Goal: Task Accomplishment & Management: Use online tool/utility

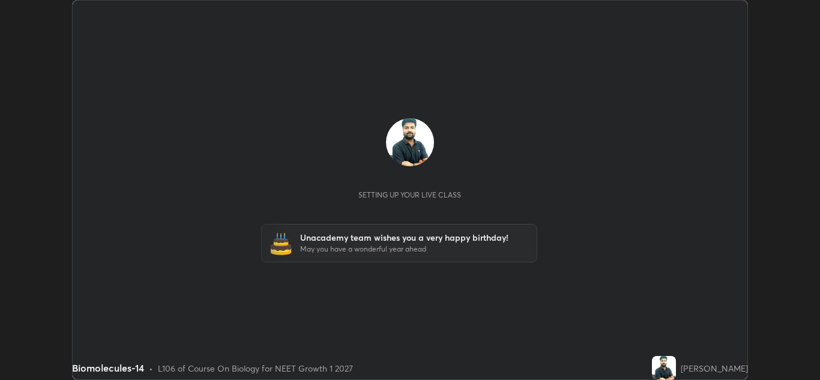
scroll to position [380, 820]
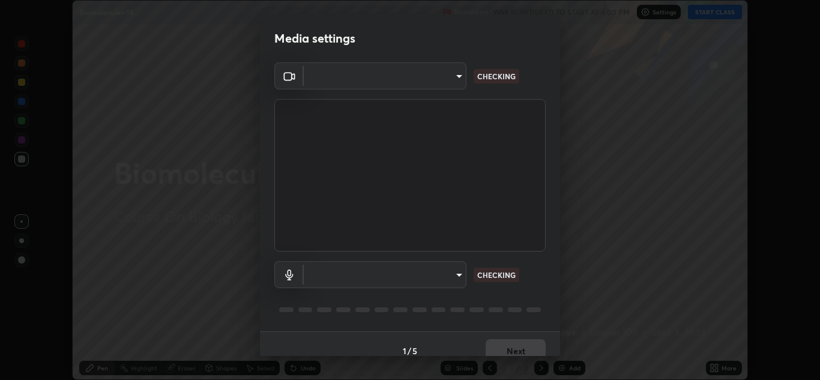
type input "b632b45ffd38abdd59198549972216b0b56846c9a96ca02d214ec0deae62491c"
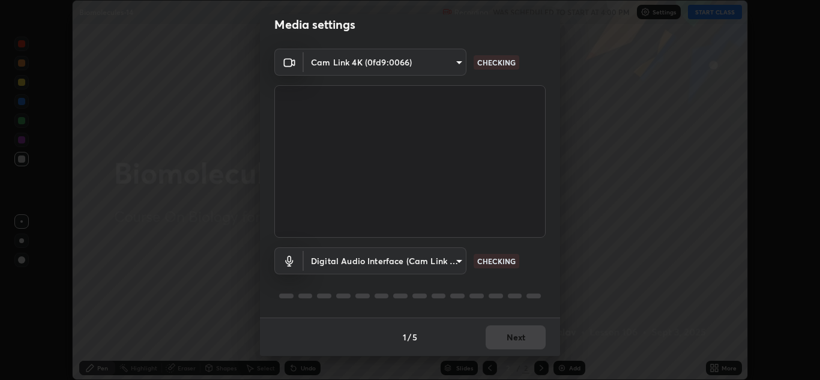
click at [449, 272] on body "Erase all Biomolecules-14 Recording WAS SCHEDULED TO START AT 4:00 PM Settings …" at bounding box center [410, 190] width 820 height 380
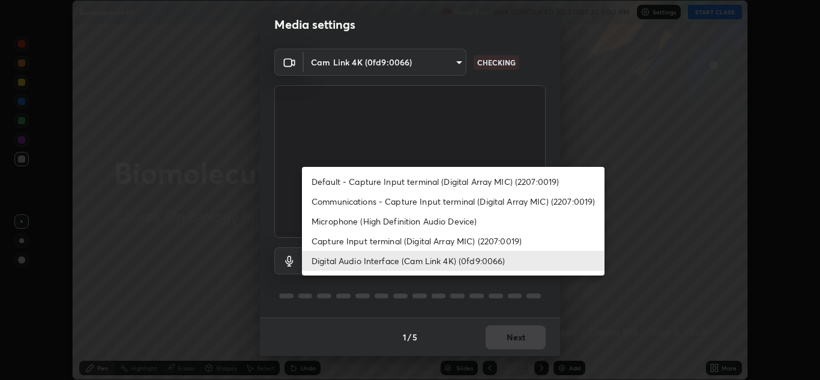
click at [447, 240] on li "Capture Input terminal (Digital Array MIC) (2207:0019)" at bounding box center [453, 241] width 302 height 20
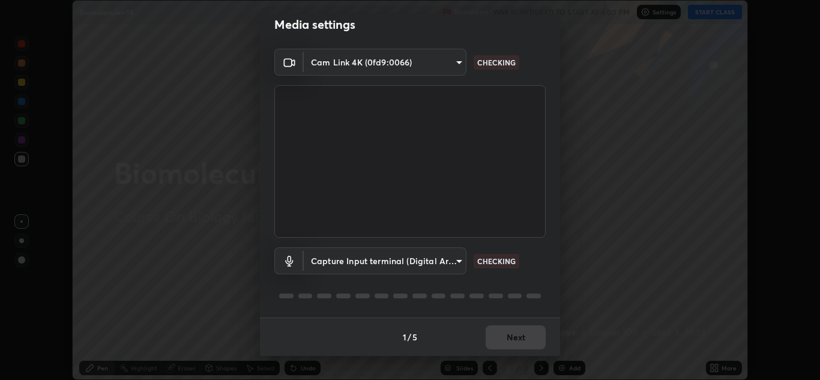
click at [448, 263] on body "Erase all Biomolecules-14 Recording WAS SCHEDULED TO START AT 4:00 PM Settings …" at bounding box center [410, 190] width 820 height 380
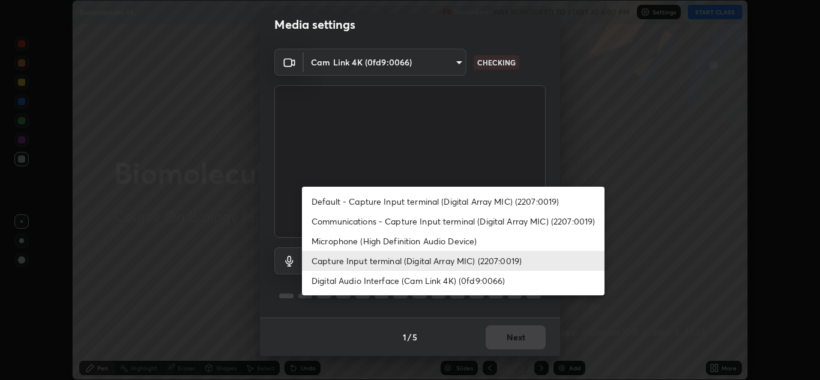
click at [458, 284] on li "Digital Audio Interface (Cam Link 4K) (0fd9:0066)" at bounding box center [453, 281] width 302 height 20
type input "8eef23949d3bcf5a8e29e5a8eec0467d103540f54069910b01a1a3b6507dceb2"
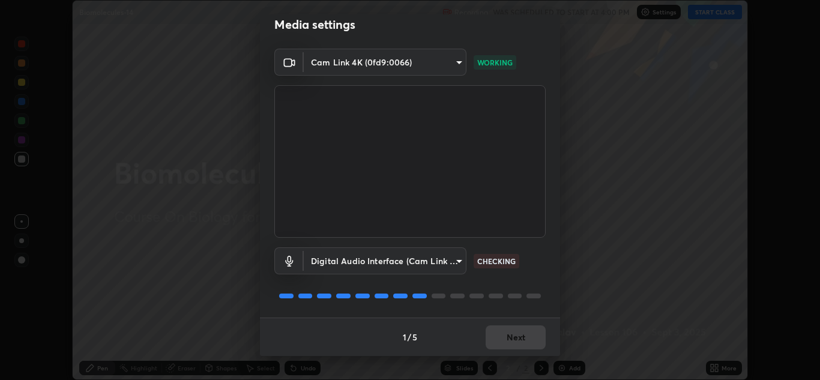
click at [527, 341] on div "1 / 5 Next" at bounding box center [410, 336] width 300 height 38
click at [530, 337] on div "1 / 5 Next" at bounding box center [410, 336] width 300 height 38
click at [531, 339] on div "1 / 5 Next" at bounding box center [410, 336] width 300 height 38
click at [526, 328] on div "1 / 5 Next" at bounding box center [410, 336] width 300 height 38
click at [526, 333] on div "1 / 5 Next" at bounding box center [410, 336] width 300 height 38
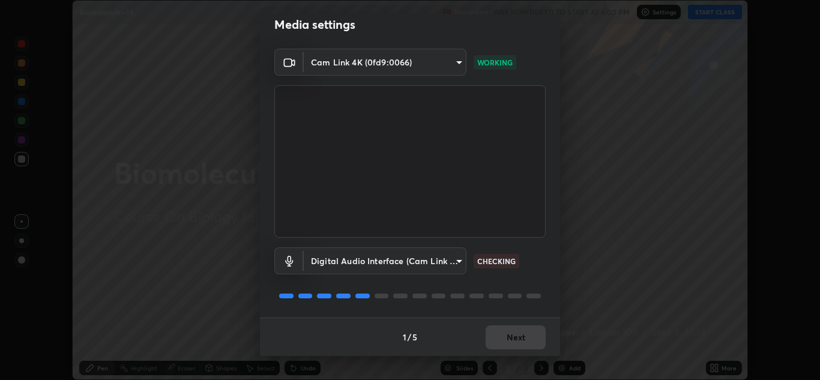
click at [527, 338] on div "1 / 5 Next" at bounding box center [410, 336] width 300 height 38
click at [529, 338] on div "1 / 5 Next" at bounding box center [410, 336] width 300 height 38
click at [530, 344] on div "1 / 5 Next" at bounding box center [410, 336] width 300 height 38
click at [530, 347] on button "Next" at bounding box center [515, 337] width 60 height 24
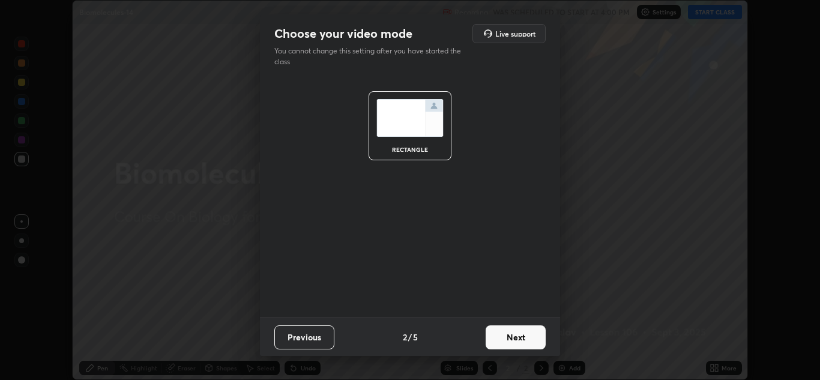
click at [532, 347] on button "Next" at bounding box center [515, 337] width 60 height 24
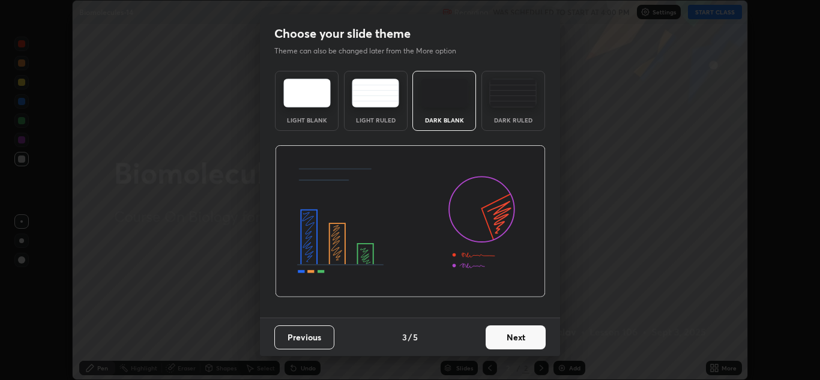
click at [531, 341] on button "Next" at bounding box center [515, 337] width 60 height 24
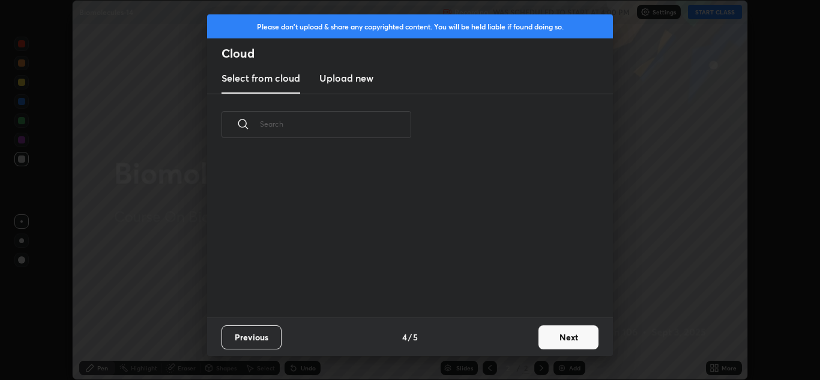
click at [530, 338] on div "Previous 4 / 5 Next" at bounding box center [410, 336] width 406 height 38
click at [550, 347] on button "Next" at bounding box center [568, 337] width 60 height 24
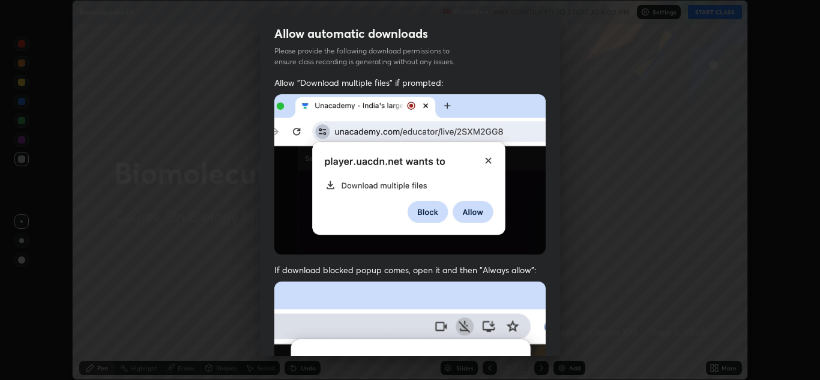
click at [552, 341] on div "Allow "Download multiple files" if prompted: If download blocked popup comes, o…" at bounding box center [410, 329] width 300 height 505
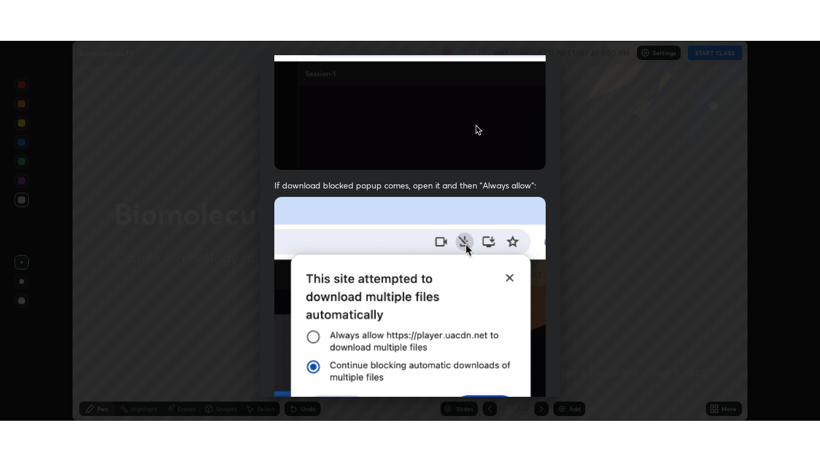
scroll to position [259, 0]
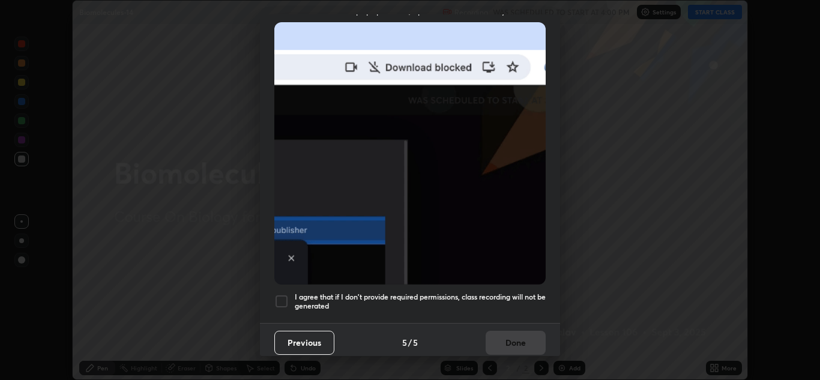
click at [503, 292] on h5 "I agree that if I don't provide required permissions, class recording will not …" at bounding box center [420, 301] width 251 height 19
click at [517, 338] on button "Done" at bounding box center [515, 343] width 60 height 24
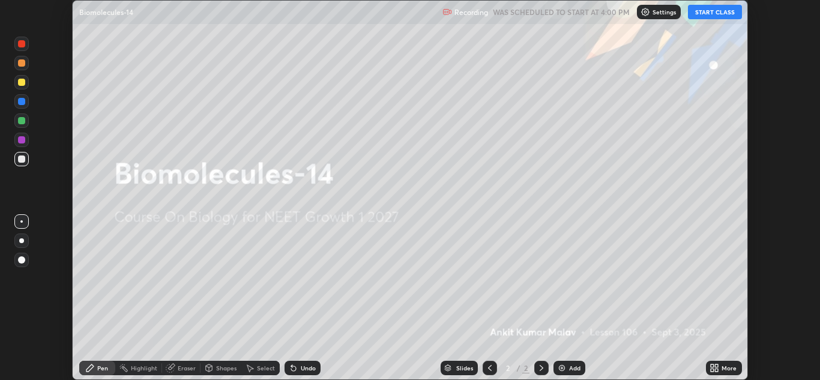
click at [698, 17] on button "START CLASS" at bounding box center [715, 12] width 54 height 14
click at [714, 365] on icon at bounding box center [712, 365] width 3 height 3
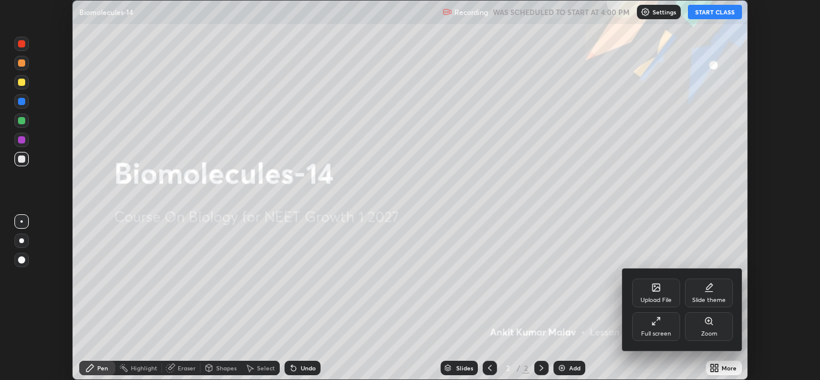
click at [663, 322] on div "Full screen" at bounding box center [656, 326] width 48 height 29
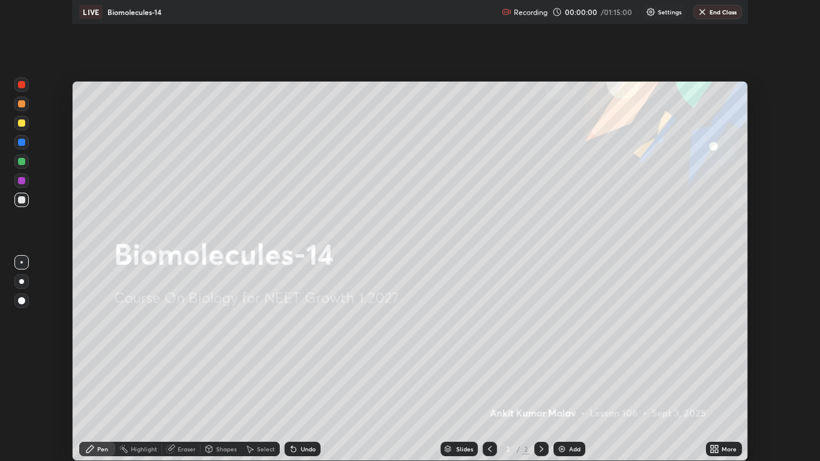
scroll to position [461, 820]
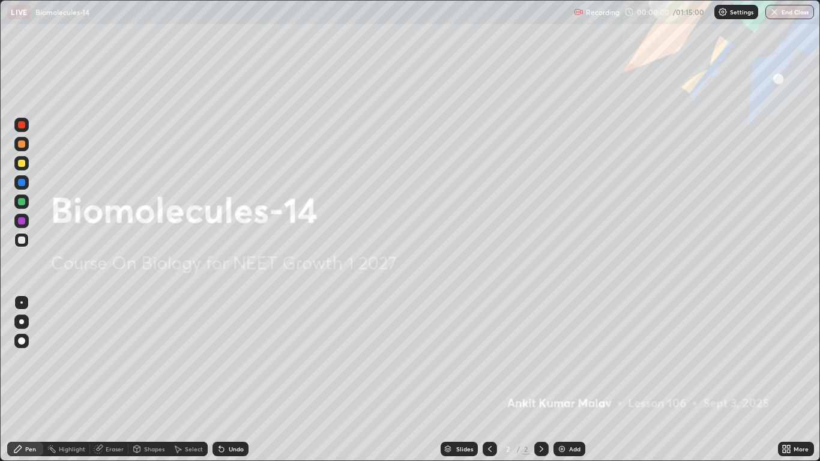
click at [788, 379] on icon at bounding box center [786, 449] width 10 height 10
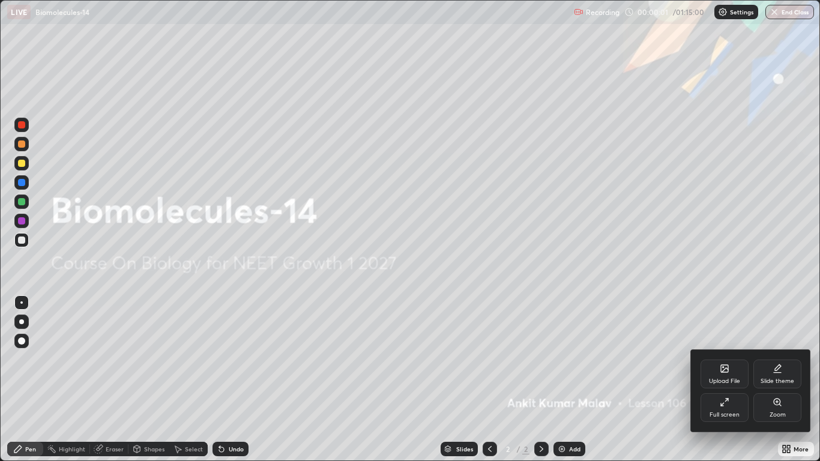
click at [786, 370] on div "Slide theme" at bounding box center [777, 373] width 48 height 29
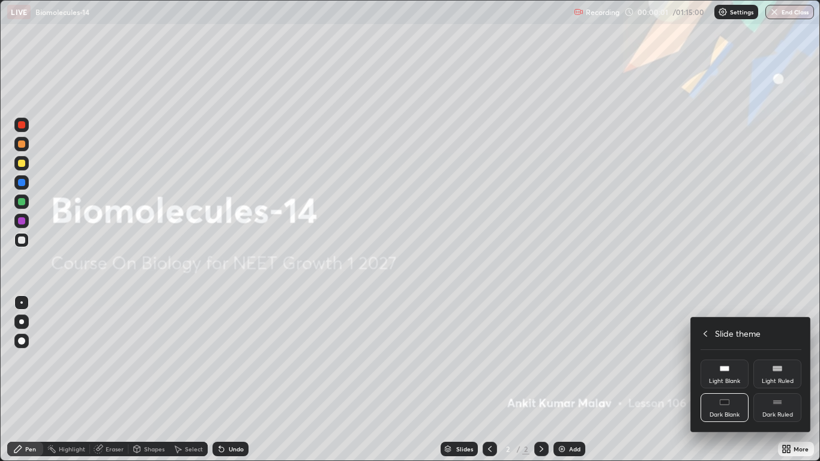
click at [795, 379] on div "Dark Ruled" at bounding box center [777, 407] width 48 height 29
click at [788, 267] on div at bounding box center [410, 230] width 820 height 461
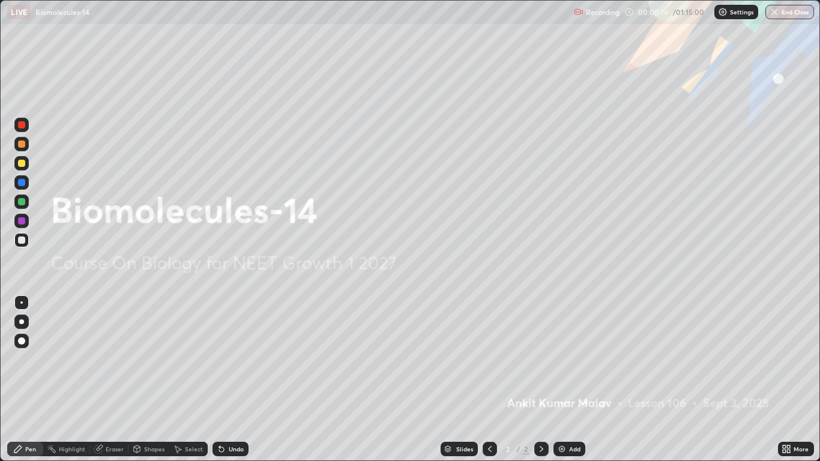
click at [562, 379] on img at bounding box center [562, 449] width 10 height 10
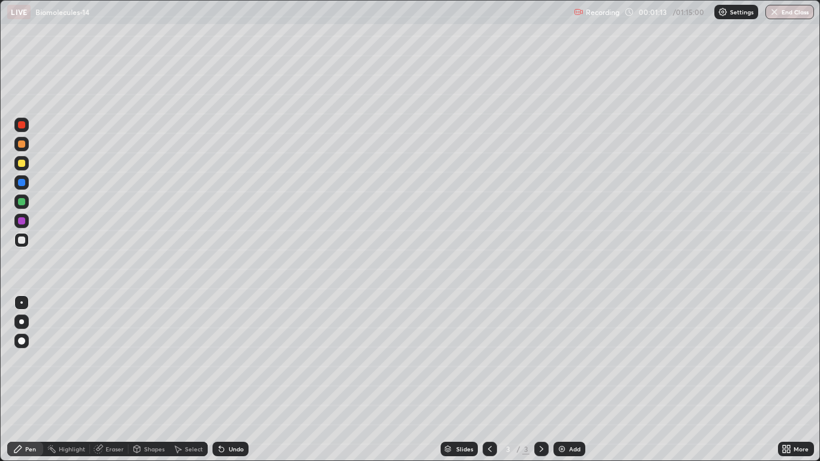
click at [25, 163] on div at bounding box center [21, 163] width 7 height 7
click at [23, 317] on div at bounding box center [21, 321] width 14 height 14
click at [19, 240] on div at bounding box center [21, 239] width 7 height 7
click at [23, 245] on div at bounding box center [21, 240] width 14 height 14
click at [22, 163] on div at bounding box center [21, 163] width 7 height 7
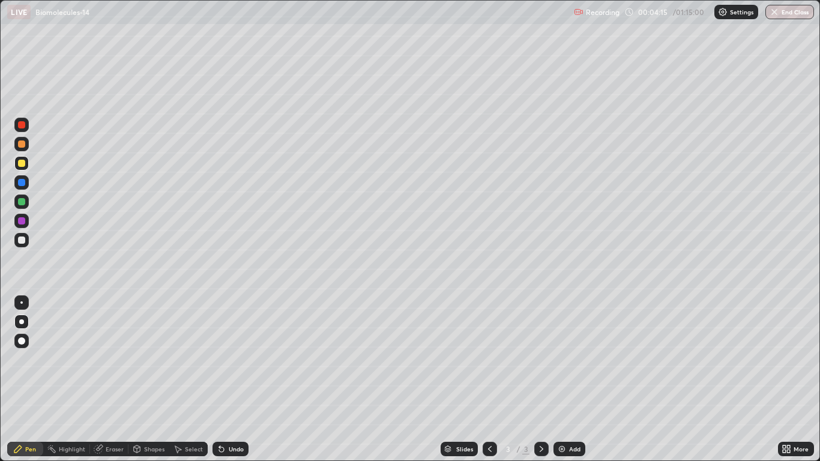
click at [104, 379] on div "Eraser" at bounding box center [109, 449] width 38 height 14
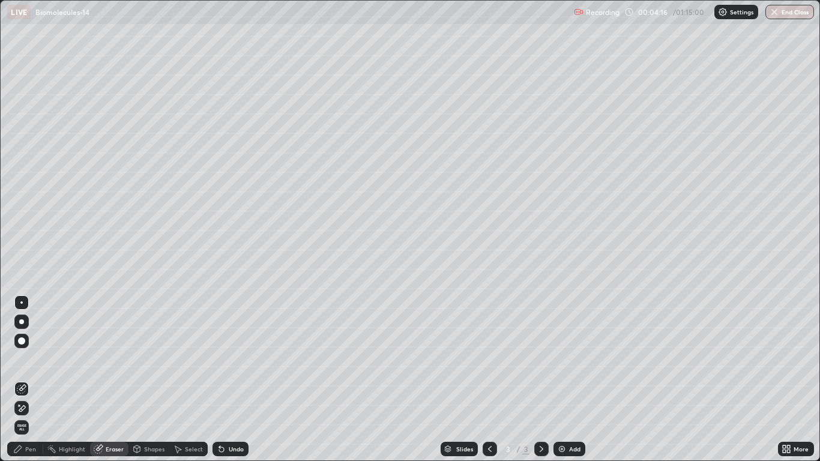
click at [26, 379] on icon at bounding box center [22, 408] width 10 height 10
click at [29, 379] on div "Pen" at bounding box center [30, 449] width 11 height 6
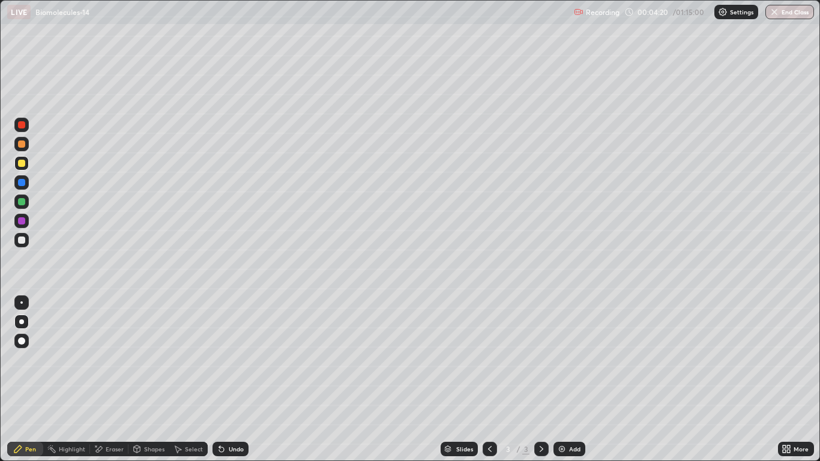
click at [24, 240] on div at bounding box center [21, 239] width 7 height 7
click at [28, 164] on div at bounding box center [21, 163] width 14 height 14
click at [112, 379] on div "Eraser" at bounding box center [109, 449] width 38 height 14
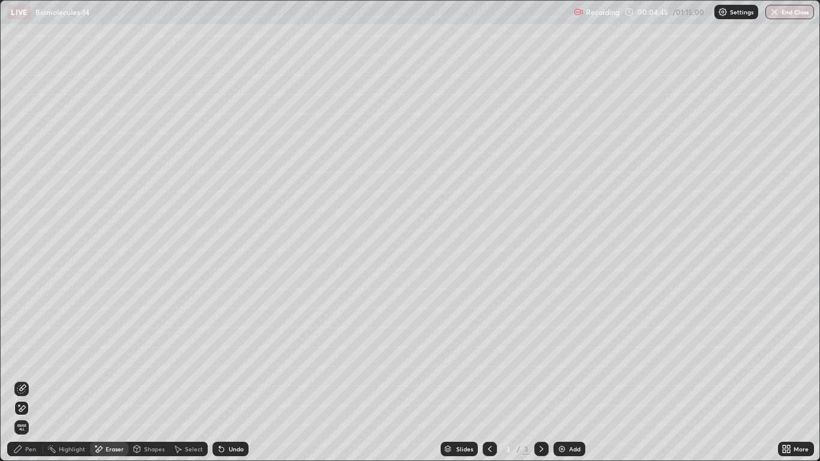
click at [24, 379] on div "Pen" at bounding box center [25, 449] width 36 height 14
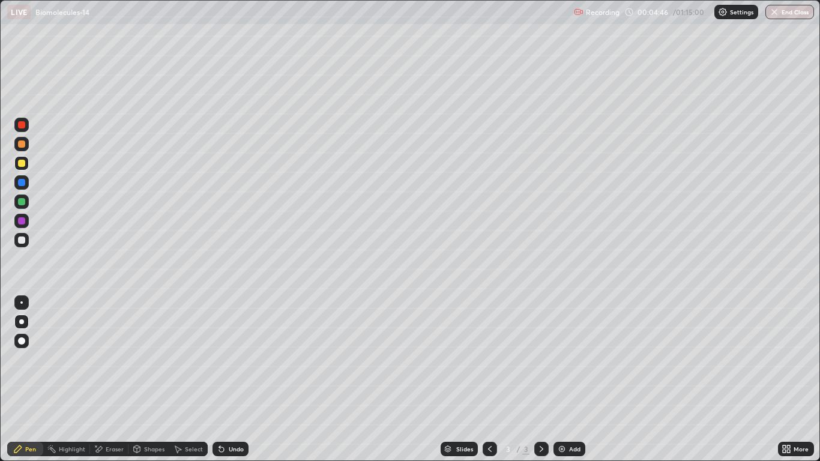
click at [22, 205] on div at bounding box center [21, 201] width 7 height 7
click at [18, 245] on div at bounding box center [21, 240] width 14 height 14
click at [217, 379] on icon at bounding box center [222, 449] width 10 height 10
click at [219, 379] on icon at bounding box center [221, 449] width 5 height 5
click at [219, 379] on icon at bounding box center [219, 446] width 1 height 1
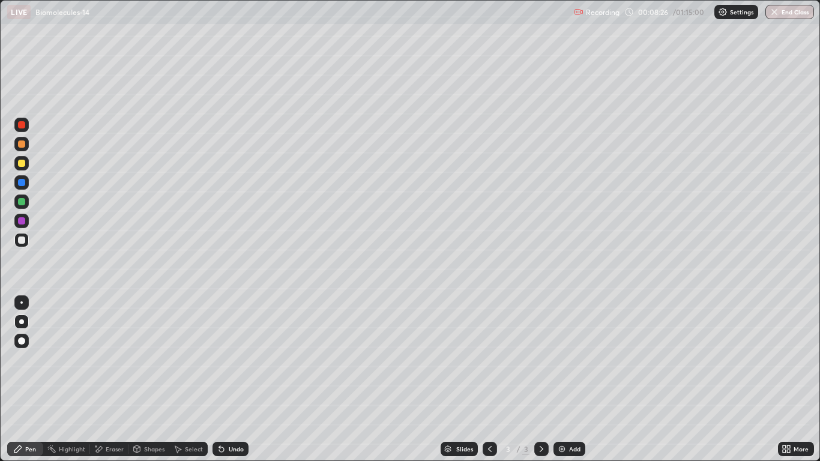
click at [219, 379] on icon at bounding box center [219, 446] width 1 height 1
click at [222, 379] on div "Undo" at bounding box center [230, 449] width 36 height 14
click at [224, 379] on div "Undo" at bounding box center [230, 449] width 36 height 14
click at [224, 379] on icon at bounding box center [222, 449] width 10 height 10
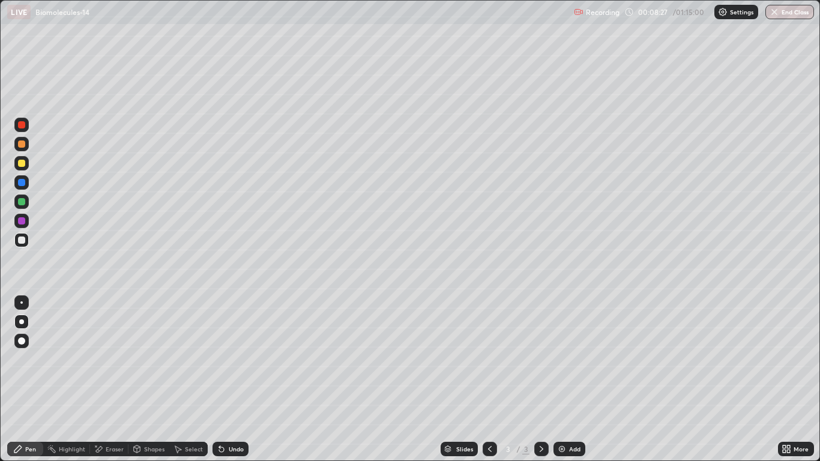
click at [224, 379] on div "Undo" at bounding box center [230, 449] width 36 height 14
click at [223, 379] on div "Undo" at bounding box center [228, 449] width 41 height 24
click at [223, 379] on div "Undo" at bounding box center [230, 449] width 36 height 14
click at [20, 200] on div at bounding box center [21, 201] width 7 height 7
click at [23, 235] on div at bounding box center [21, 240] width 14 height 14
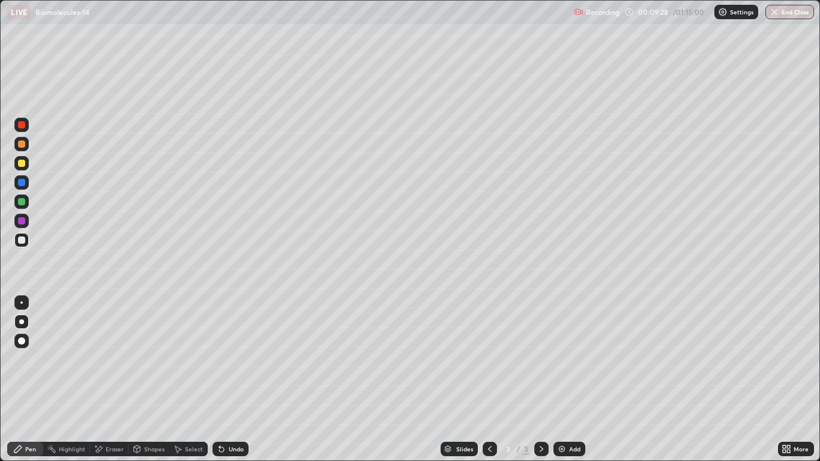
click at [22, 164] on div at bounding box center [21, 163] width 7 height 7
click at [102, 379] on icon at bounding box center [99, 449] width 10 height 10
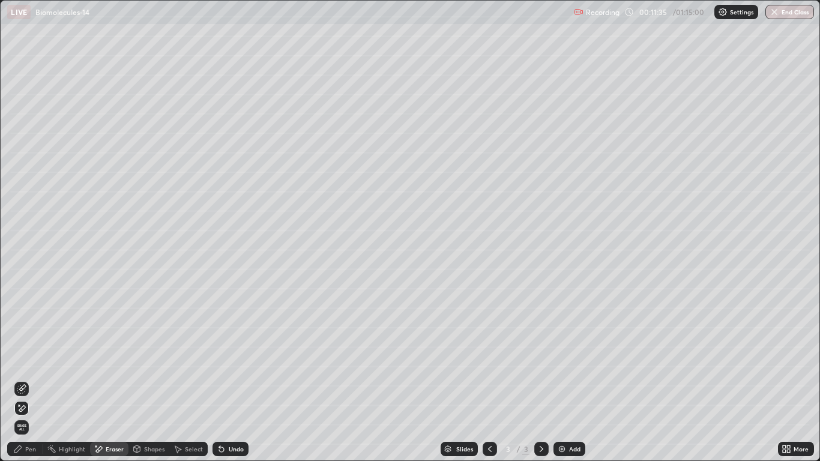
click at [22, 379] on icon at bounding box center [18, 449] width 10 height 10
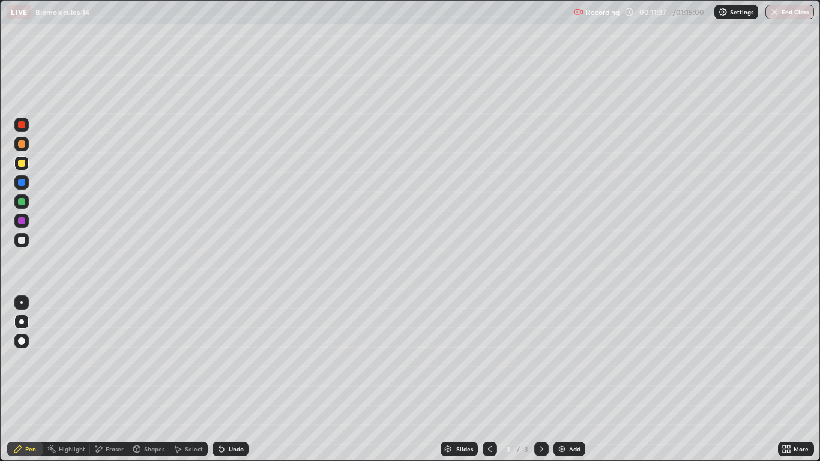
click at [22, 148] on div at bounding box center [21, 144] width 14 height 14
click at [26, 240] on div at bounding box center [21, 240] width 14 height 14
click at [24, 164] on div at bounding box center [21, 163] width 7 height 7
click at [21, 240] on div at bounding box center [21, 239] width 7 height 7
click at [19, 163] on div at bounding box center [21, 163] width 7 height 7
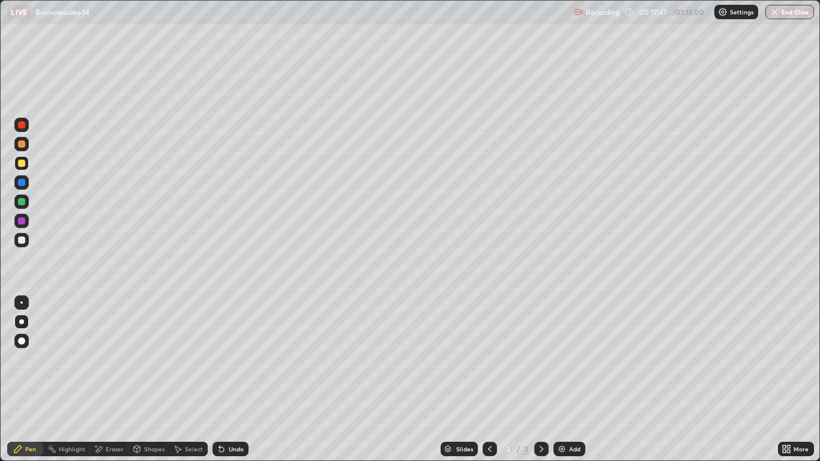
click at [23, 242] on div at bounding box center [21, 239] width 7 height 7
click at [20, 200] on div at bounding box center [21, 201] width 7 height 7
click at [16, 160] on div at bounding box center [21, 163] width 14 height 14
click at [23, 220] on div at bounding box center [21, 220] width 7 height 7
click at [556, 379] on div "Add" at bounding box center [569, 449] width 32 height 14
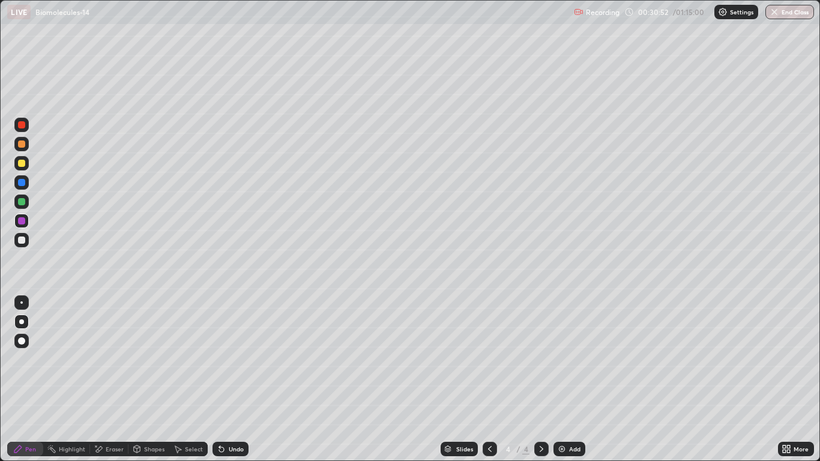
click at [20, 238] on div at bounding box center [21, 239] width 7 height 7
click at [222, 379] on icon at bounding box center [222, 449] width 10 height 10
click at [219, 379] on icon at bounding box center [219, 446] width 1 height 1
click at [22, 163] on div at bounding box center [21, 163] width 7 height 7
click at [563, 379] on img at bounding box center [562, 449] width 10 height 10
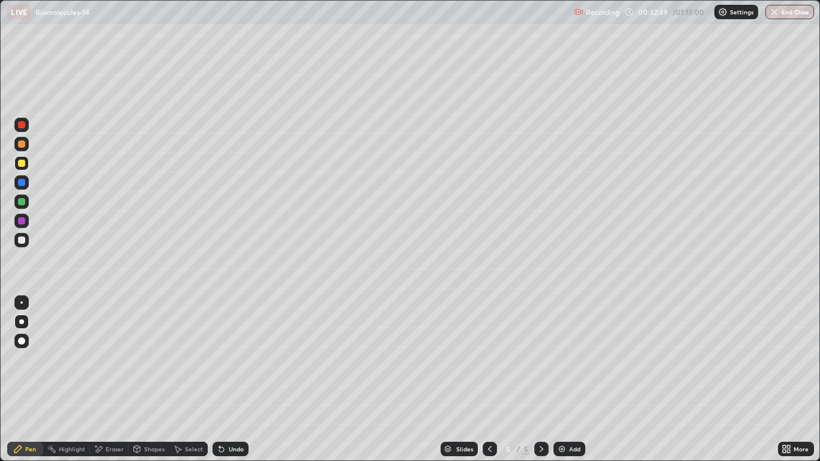
click at [26, 244] on div at bounding box center [21, 240] width 14 height 14
click at [23, 144] on div at bounding box center [21, 143] width 7 height 7
click at [560, 379] on img at bounding box center [562, 449] width 10 height 10
click at [22, 237] on div at bounding box center [21, 239] width 7 height 7
click at [99, 379] on icon at bounding box center [99, 449] width 7 height 6
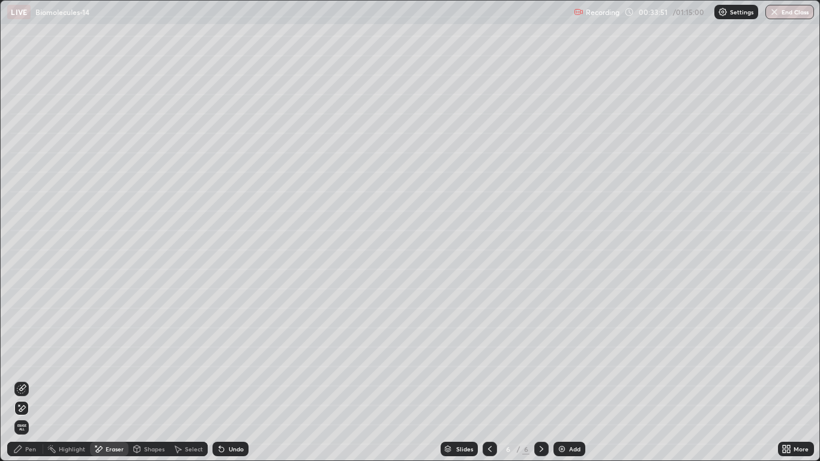
click at [28, 379] on div "Pen" at bounding box center [30, 449] width 11 height 6
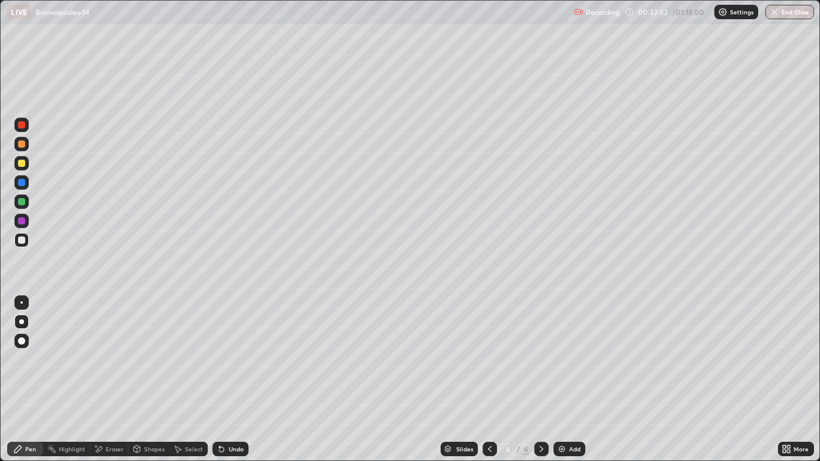
click at [22, 161] on div at bounding box center [21, 163] width 7 height 7
click at [22, 163] on div at bounding box center [21, 163] width 7 height 7
click at [25, 235] on div at bounding box center [21, 240] width 14 height 14
click at [22, 243] on div at bounding box center [21, 239] width 7 height 7
click at [22, 165] on div at bounding box center [21, 163] width 7 height 7
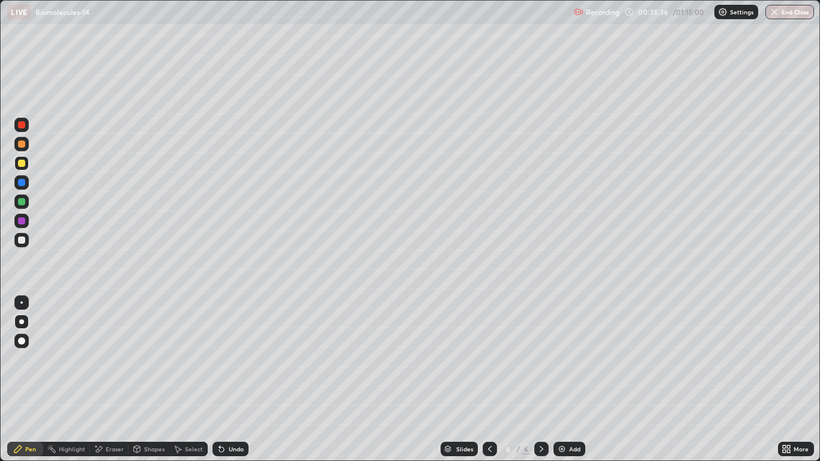
click at [217, 379] on div "Undo" at bounding box center [228, 449] width 41 height 24
click at [20, 244] on div at bounding box center [21, 240] width 14 height 14
click at [20, 164] on div at bounding box center [21, 163] width 7 height 7
click at [97, 379] on icon at bounding box center [99, 449] width 7 height 6
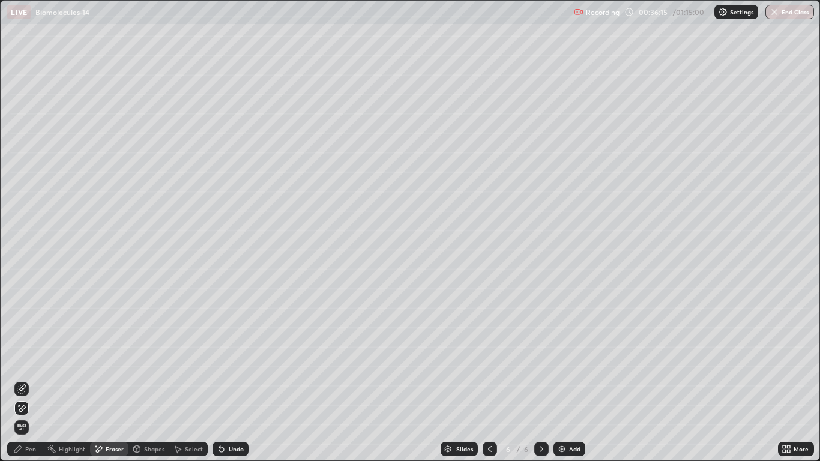
click at [23, 379] on icon at bounding box center [22, 389] width 10 height 10
click at [27, 379] on div "Pen" at bounding box center [25, 449] width 36 height 14
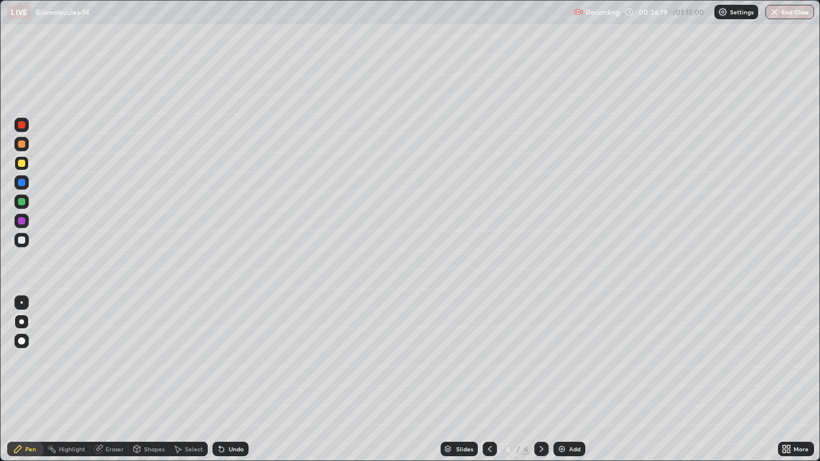
click at [25, 239] on div at bounding box center [21, 239] width 7 height 7
click at [22, 165] on div at bounding box center [21, 163] width 7 height 7
click at [21, 241] on div at bounding box center [21, 239] width 7 height 7
click at [21, 200] on div at bounding box center [21, 201] width 7 height 7
click at [21, 240] on div at bounding box center [21, 239] width 7 height 7
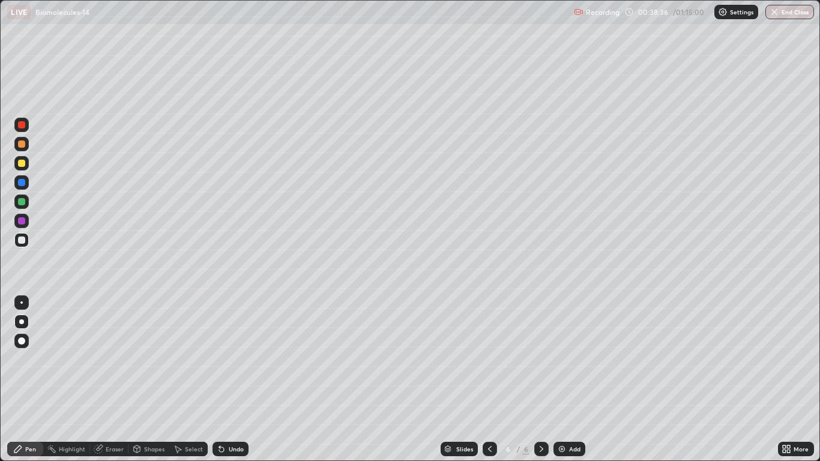
click at [21, 201] on div at bounding box center [21, 201] width 7 height 7
click at [24, 167] on div at bounding box center [21, 163] width 14 height 14
click at [28, 244] on div at bounding box center [21, 240] width 14 height 14
click at [26, 163] on div at bounding box center [21, 163] width 14 height 14
click at [24, 202] on div at bounding box center [21, 201] width 7 height 7
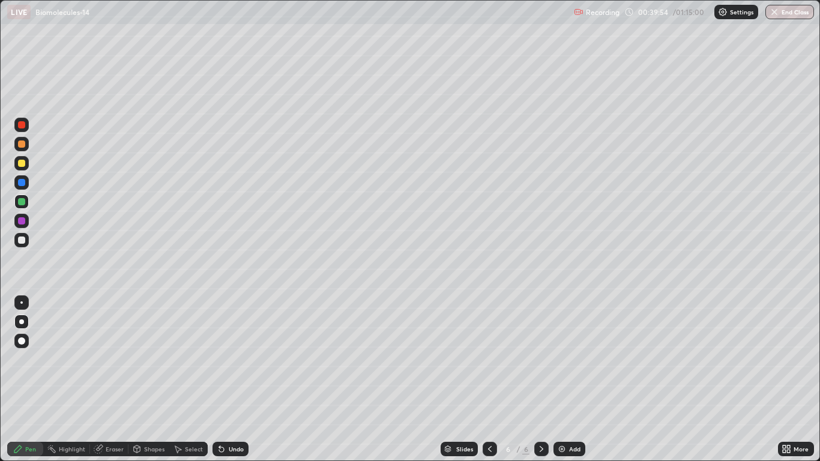
click at [26, 165] on div at bounding box center [21, 163] width 14 height 14
click at [22, 128] on div at bounding box center [21, 124] width 7 height 7
click at [563, 379] on img at bounding box center [562, 449] width 10 height 10
click at [22, 241] on div at bounding box center [21, 239] width 7 height 7
click at [23, 164] on div at bounding box center [21, 163] width 7 height 7
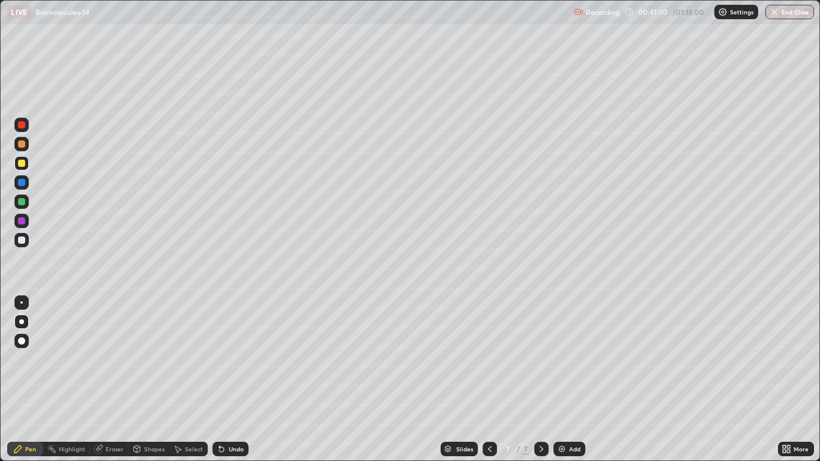
click at [222, 379] on icon at bounding box center [221, 449] width 5 height 5
click at [219, 379] on icon at bounding box center [219, 446] width 1 height 1
click at [22, 143] on div at bounding box center [21, 143] width 7 height 7
click at [219, 379] on icon at bounding box center [219, 446] width 1 height 1
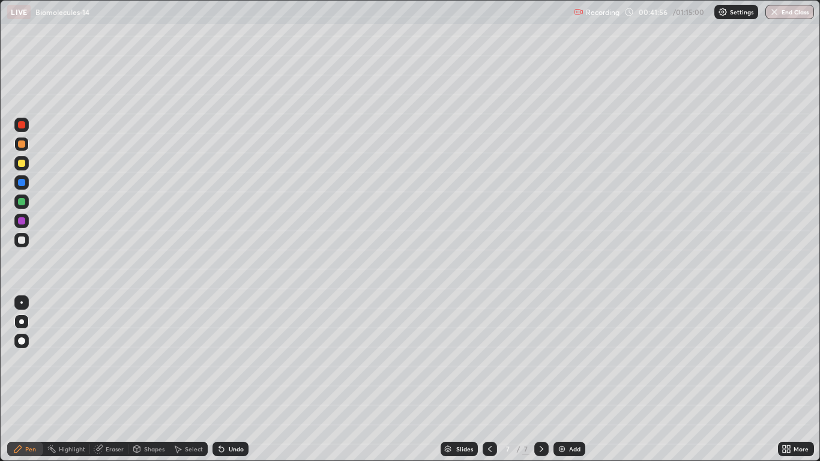
click at [24, 124] on div at bounding box center [21, 124] width 7 height 7
click at [101, 379] on icon at bounding box center [99, 449] width 10 height 10
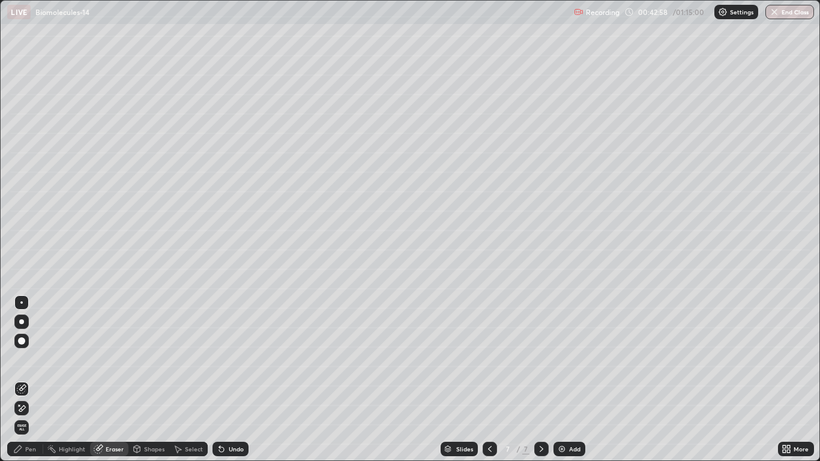
click at [23, 379] on icon at bounding box center [22, 389] width 10 height 10
click at [22, 322] on div at bounding box center [21, 321] width 5 height 5
click at [220, 379] on icon at bounding box center [221, 449] width 5 height 5
click at [83, 379] on div "Highlight" at bounding box center [72, 449] width 26 height 6
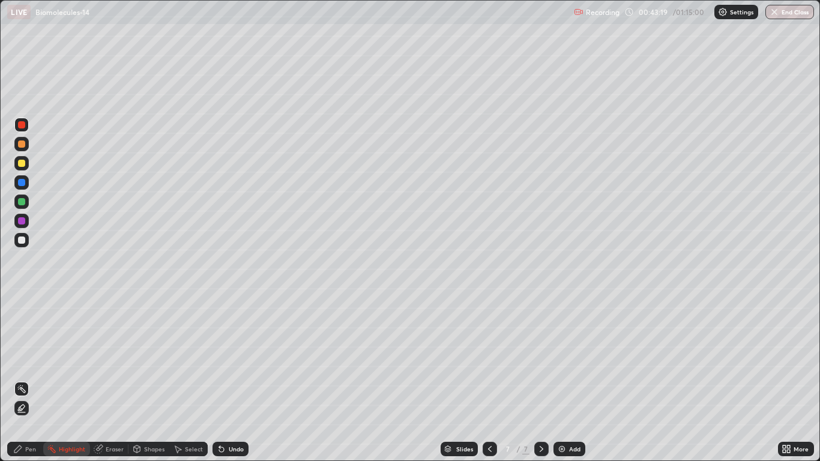
click at [219, 379] on icon at bounding box center [221, 449] width 5 height 5
click at [16, 379] on icon at bounding box center [18, 449] width 10 height 10
click at [22, 242] on div at bounding box center [21, 239] width 7 height 7
click at [23, 162] on div at bounding box center [21, 163] width 7 height 7
click at [22, 144] on div at bounding box center [21, 143] width 7 height 7
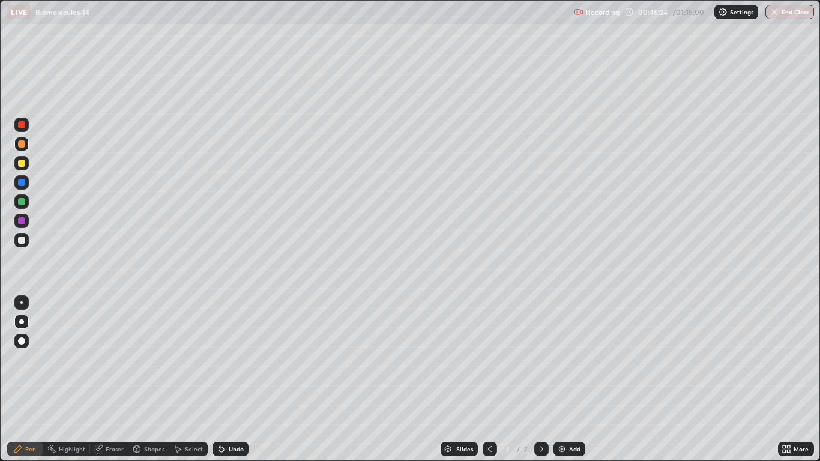
click at [24, 199] on div at bounding box center [21, 201] width 7 height 7
click at [491, 379] on icon at bounding box center [490, 449] width 10 height 10
click at [541, 379] on icon at bounding box center [541, 449] width 10 height 10
click at [22, 162] on div at bounding box center [21, 163] width 7 height 7
click at [19, 147] on div at bounding box center [21, 143] width 7 height 7
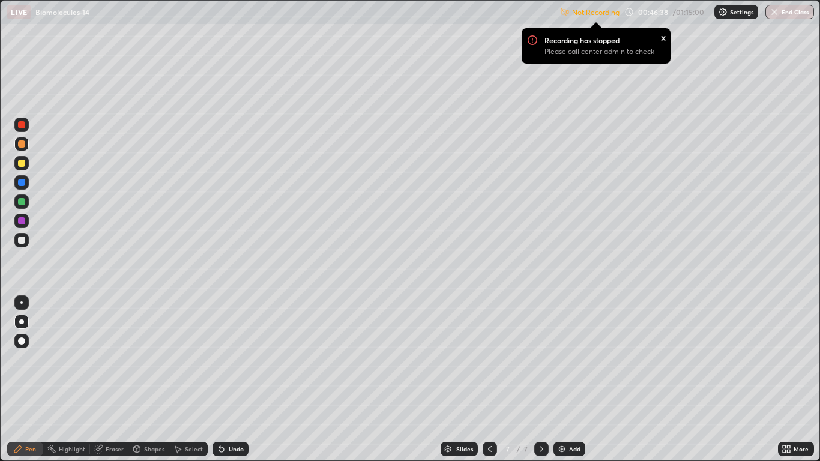
click at [22, 127] on div at bounding box center [21, 124] width 7 height 7
click at [22, 200] on div at bounding box center [21, 201] width 7 height 7
click at [23, 163] on div at bounding box center [21, 163] width 7 height 7
click at [20, 199] on div at bounding box center [21, 201] width 7 height 7
click at [21, 160] on div at bounding box center [21, 163] width 7 height 7
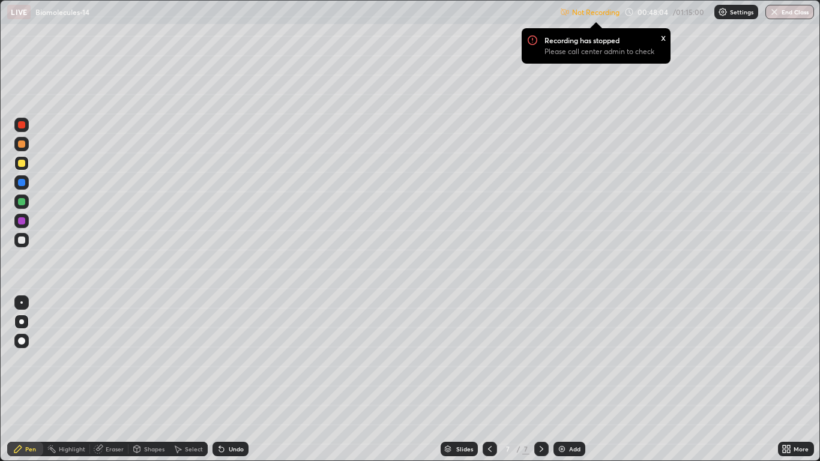
click at [22, 220] on div at bounding box center [21, 220] width 7 height 7
click at [23, 161] on div at bounding box center [21, 163] width 7 height 7
click at [22, 141] on div at bounding box center [21, 143] width 7 height 7
click at [22, 123] on div at bounding box center [21, 124] width 7 height 7
click at [662, 38] on div "x" at bounding box center [663, 37] width 5 height 13
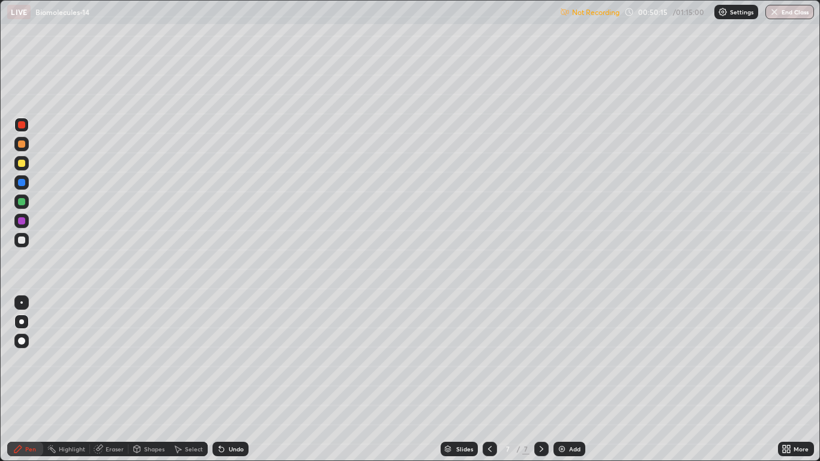
click at [489, 379] on icon at bounding box center [490, 449] width 10 height 10
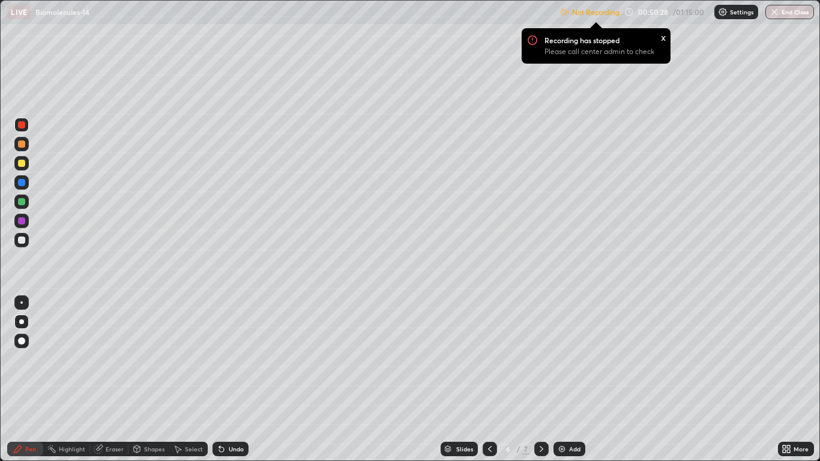
click at [488, 379] on icon at bounding box center [490, 449] width 10 height 10
click at [535, 379] on div at bounding box center [541, 449] width 14 height 14
click at [542, 379] on icon at bounding box center [541, 449] width 10 height 10
click at [483, 379] on div at bounding box center [489, 449] width 14 height 14
click at [661, 34] on div "x" at bounding box center [663, 37] width 5 height 13
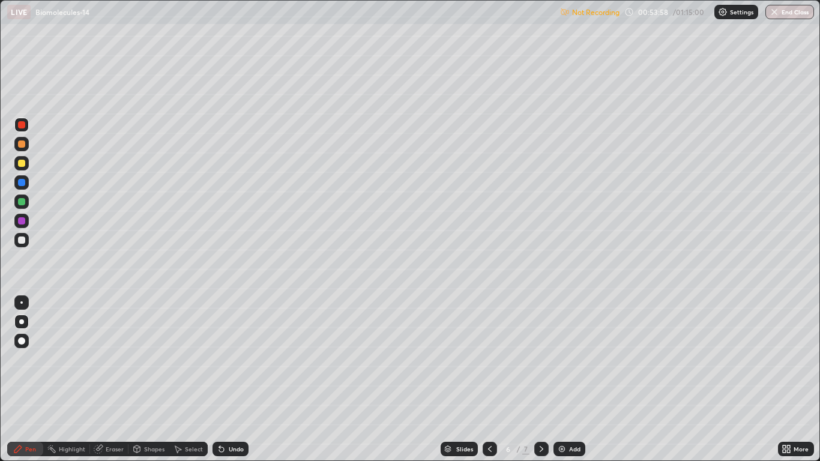
click at [142, 379] on div "Shapes" at bounding box center [148, 449] width 41 height 14
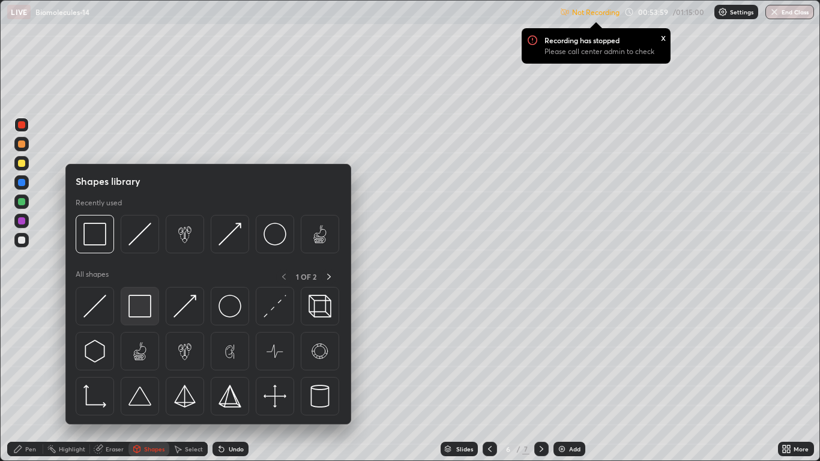
click at [134, 310] on img at bounding box center [139, 306] width 23 height 23
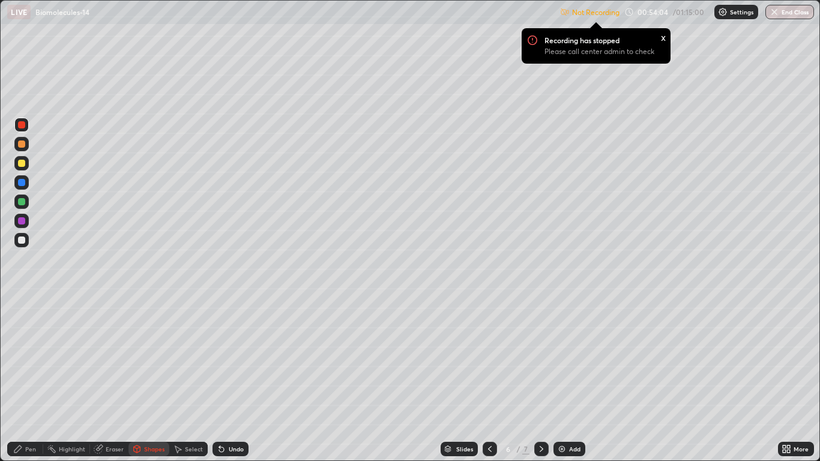
click at [181, 379] on icon at bounding box center [178, 449] width 10 height 10
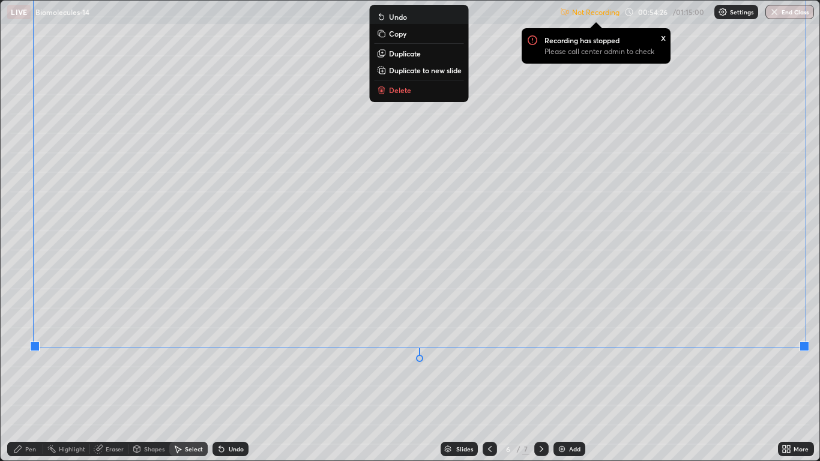
click at [523, 379] on div "0 ° Undo Copy Duplicate Duplicate to new slide Delete" at bounding box center [410, 231] width 818 height 460
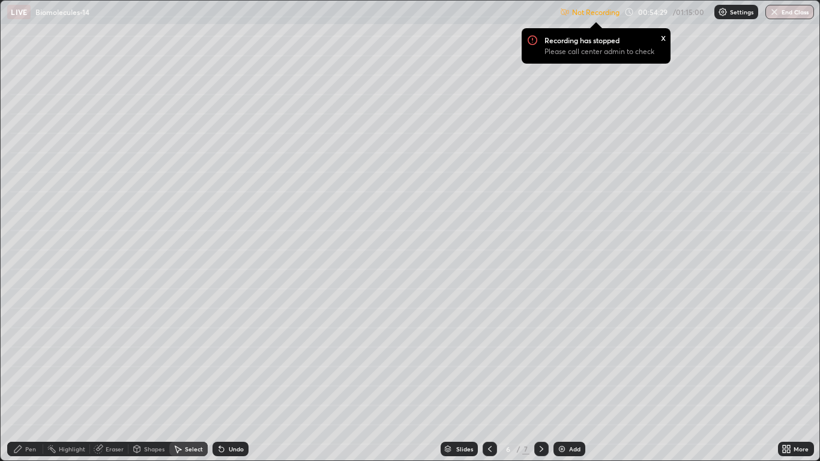
click at [23, 379] on div "Pen" at bounding box center [25, 449] width 36 height 14
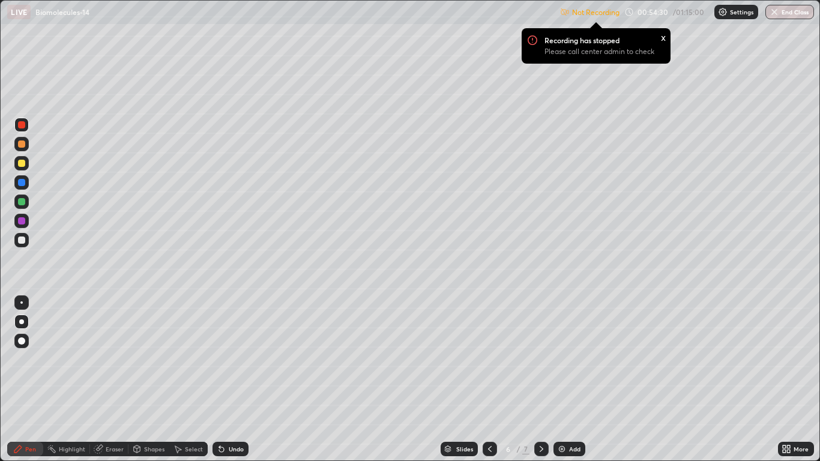
click at [25, 238] on div at bounding box center [21, 239] width 7 height 7
click at [24, 200] on div at bounding box center [21, 201] width 7 height 7
click at [21, 163] on div at bounding box center [21, 163] width 7 height 7
click at [17, 241] on div at bounding box center [21, 240] width 14 height 14
click at [781, 10] on button "End Class" at bounding box center [789, 12] width 49 height 14
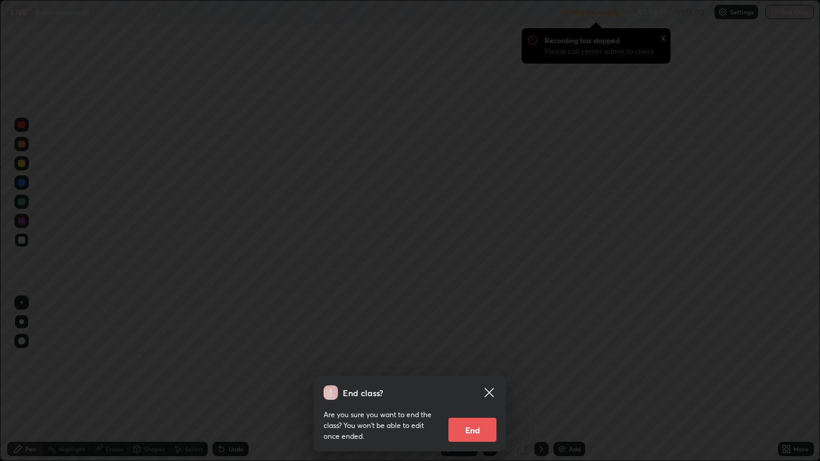
click at [461, 379] on button "End" at bounding box center [472, 430] width 48 height 24
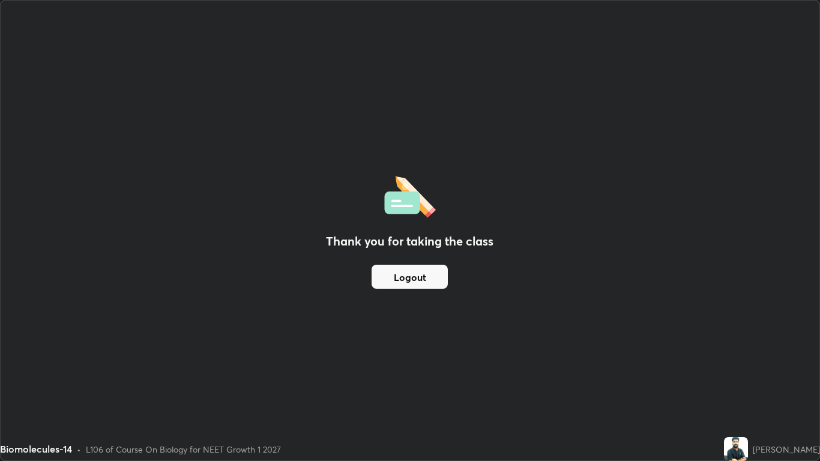
click at [394, 275] on button "Logout" at bounding box center [409, 277] width 76 height 24
